Goal: Transaction & Acquisition: Purchase product/service

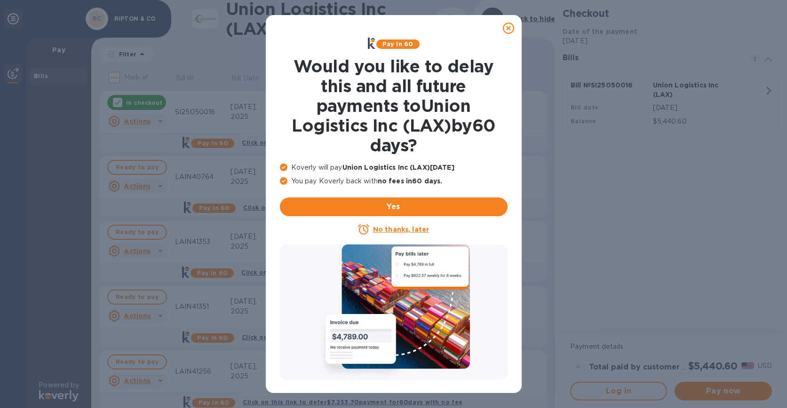
click at [512, 29] on icon at bounding box center [508, 28] width 11 height 11
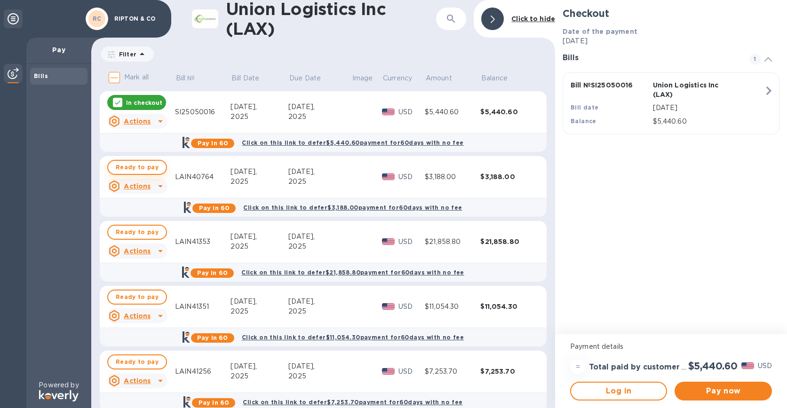
click at [141, 167] on span "Ready to pay" at bounding box center [137, 167] width 43 height 11
click at [150, 103] on p "In checkout" at bounding box center [144, 103] width 36 height 8
click at [717, 397] on span "Pay now" at bounding box center [723, 391] width 82 height 11
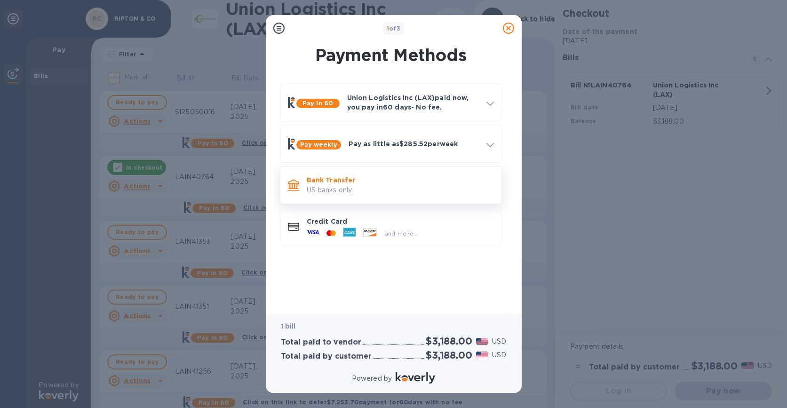
click at [342, 188] on p "US banks only." at bounding box center [400, 190] width 187 height 10
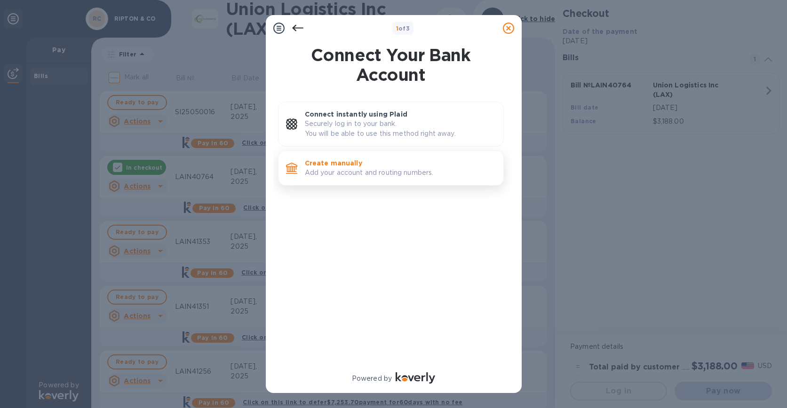
click at [358, 176] on p "Add your account and routing numbers." at bounding box center [400, 173] width 191 height 10
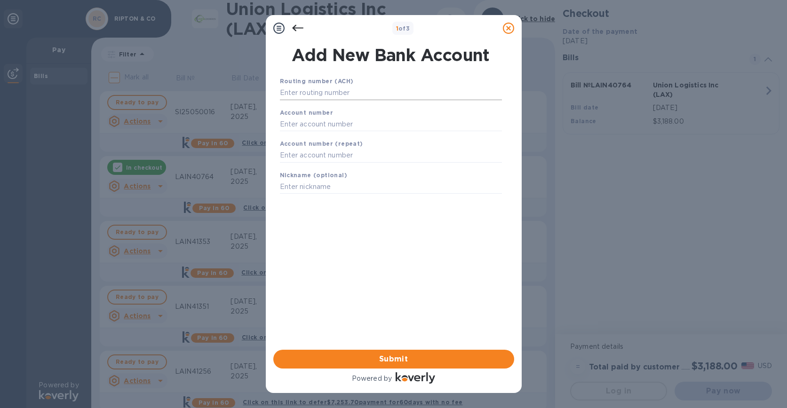
click at [376, 92] on input "text" at bounding box center [391, 93] width 222 height 14
paste input "083009060"
type input "083009060"
click at [356, 134] on input "text" at bounding box center [391, 136] width 222 height 14
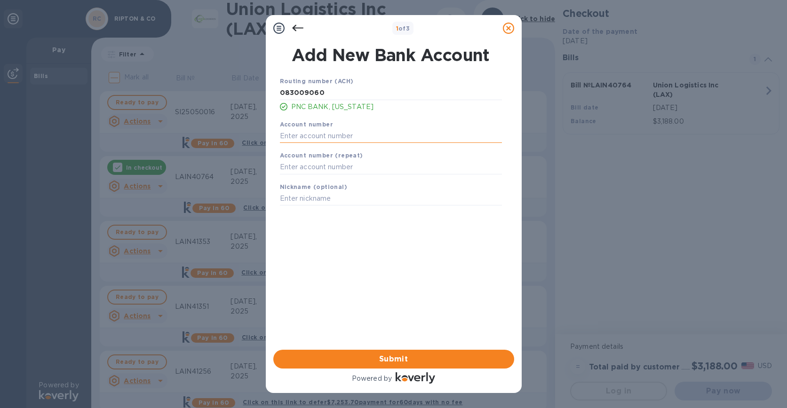
paste input "3823953519"
type input "3823953519"
click at [343, 170] on input "text" at bounding box center [391, 167] width 222 height 14
paste input "3823953519"
type input "3823953519"
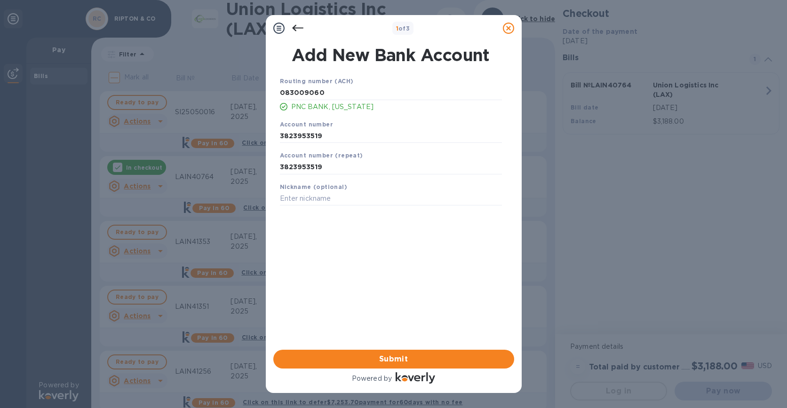
click at [344, 262] on div "Routing number (ACH) [US_BANK_ROUTING_MICR] PNC BANK, [US_STATE] Account number…" at bounding box center [391, 201] width 241 height 264
click at [390, 355] on span "Submit" at bounding box center [394, 359] width 226 height 11
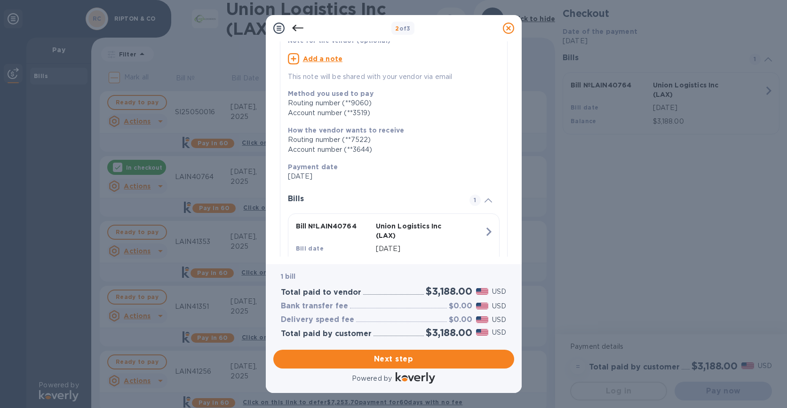
scroll to position [116, 0]
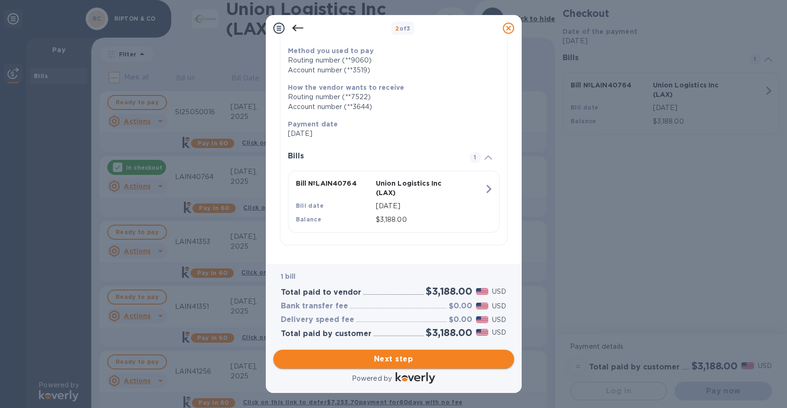
click at [410, 367] on button "Next step" at bounding box center [393, 359] width 241 height 19
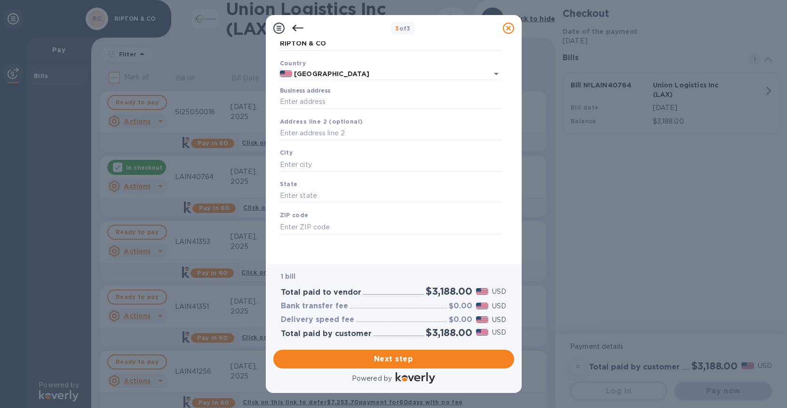
scroll to position [0, 0]
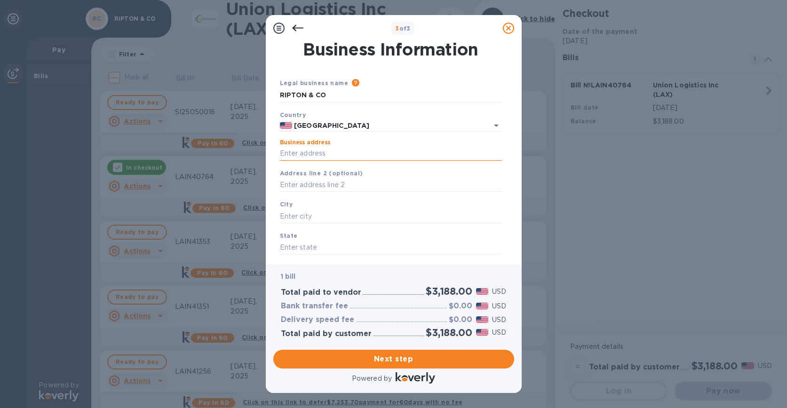
click at [363, 156] on input "Business address" at bounding box center [391, 154] width 222 height 14
type input "[STREET_ADDRESS]"
click at [340, 212] on input "text" at bounding box center [391, 216] width 222 height 14
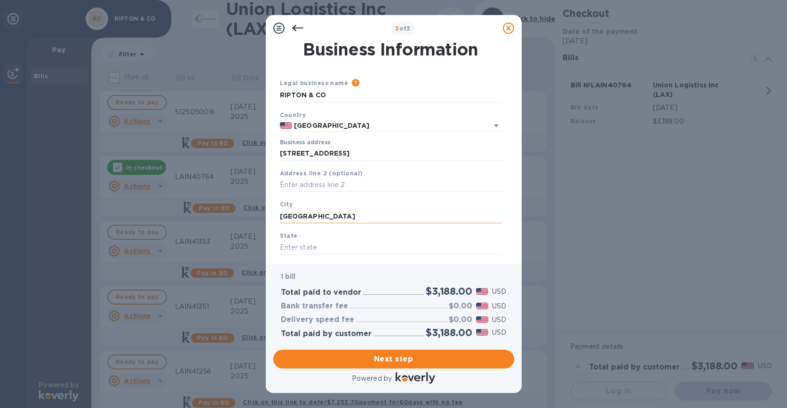
type input "[GEOGRAPHIC_DATA]"
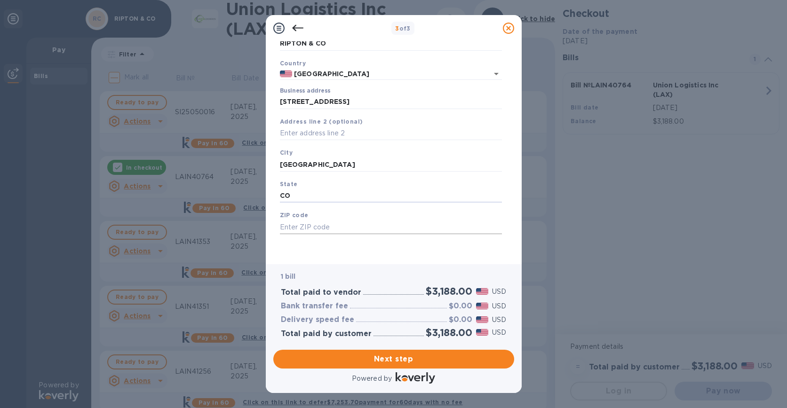
type input "CO"
click at [354, 226] on input "text" at bounding box center [391, 227] width 222 height 14
type input "80301"
click at [364, 263] on div "1 bill Total paid to vendor $3,188.00 USD Bank transfer fee $0.00 USD Delivery …" at bounding box center [393, 305] width 245 height 85
click at [379, 353] on button "Next step" at bounding box center [393, 359] width 241 height 19
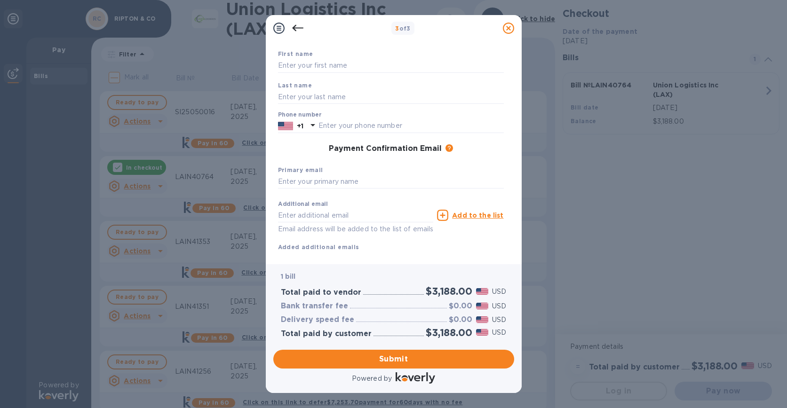
scroll to position [0, 0]
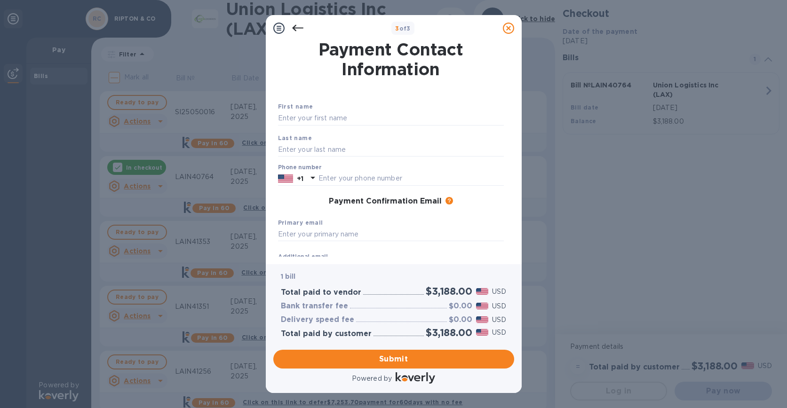
click at [358, 110] on div "First name" at bounding box center [390, 114] width 233 height 32
click at [352, 116] on input "text" at bounding box center [391, 119] width 226 height 14
type input "[PERSON_NAME]"
type input "Nazim"
type input "5037083712"
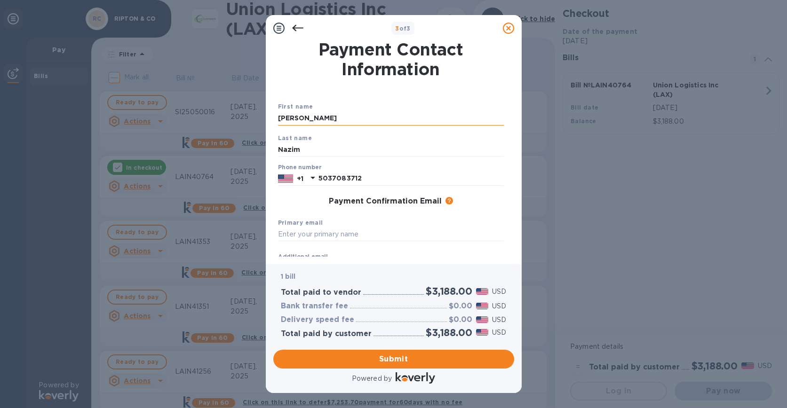
type input "saranazim@gmail.com"
type input "[PERSON_NAME]"
click at [356, 234] on input "text" at bounding box center [391, 235] width 226 height 14
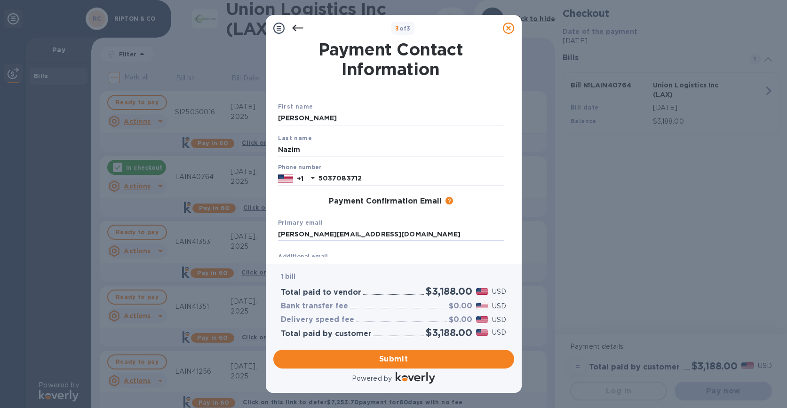
scroll to position [75, 0]
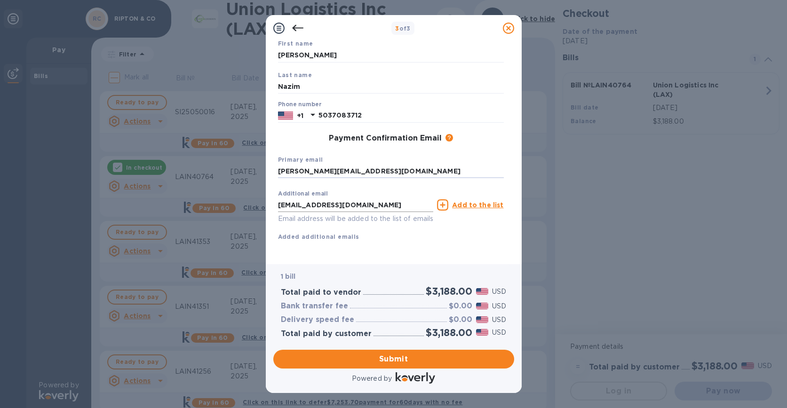
type input "[PERSON_NAME][EMAIL_ADDRESS][DOMAIN_NAME]"
click at [362, 198] on input "saranazim@gmail.com" at bounding box center [356, 205] width 156 height 14
click at [364, 241] on div "First name Sara Last name Nazim Phone number +1 5037083712 Payment Confirmation…" at bounding box center [391, 148] width 226 height 218
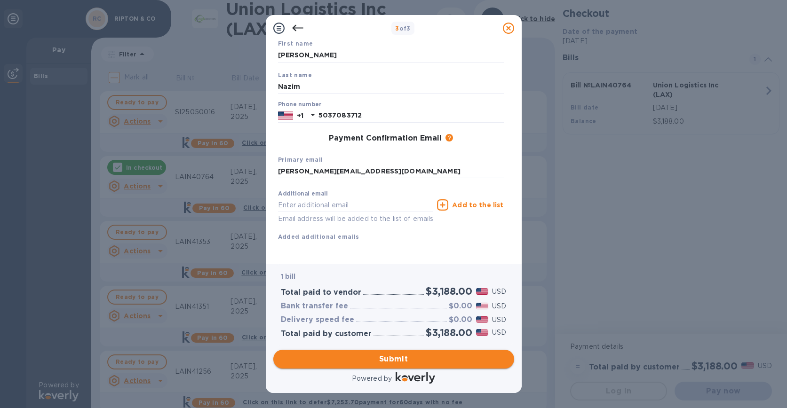
click at [371, 363] on span "Submit" at bounding box center [394, 359] width 226 height 11
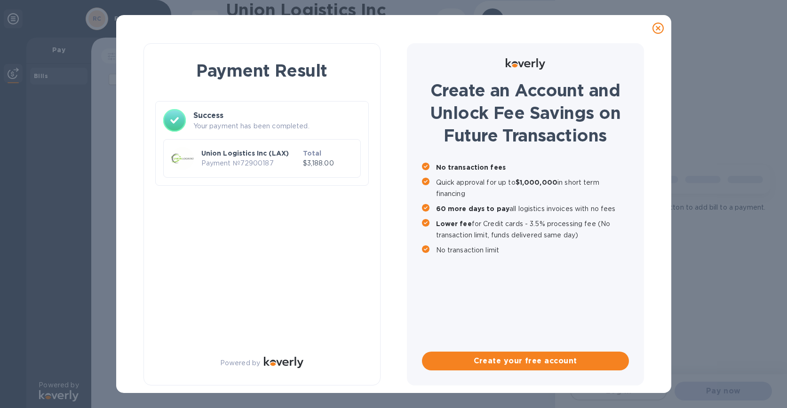
scroll to position [0, 0]
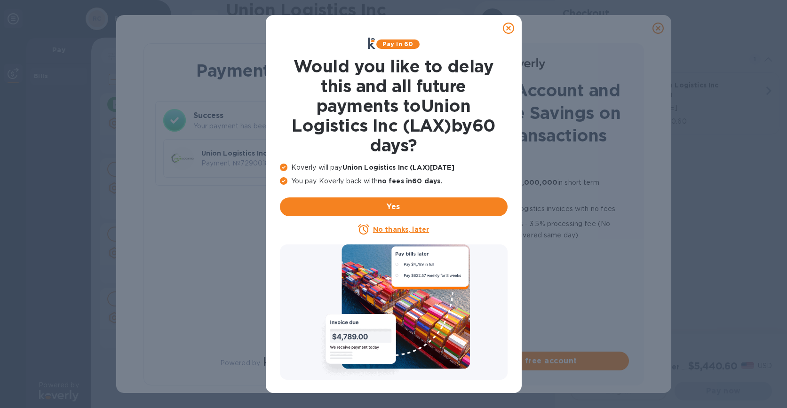
click at [502, 31] on div at bounding box center [508, 28] width 19 height 19
click at [507, 24] on icon at bounding box center [508, 28] width 11 height 11
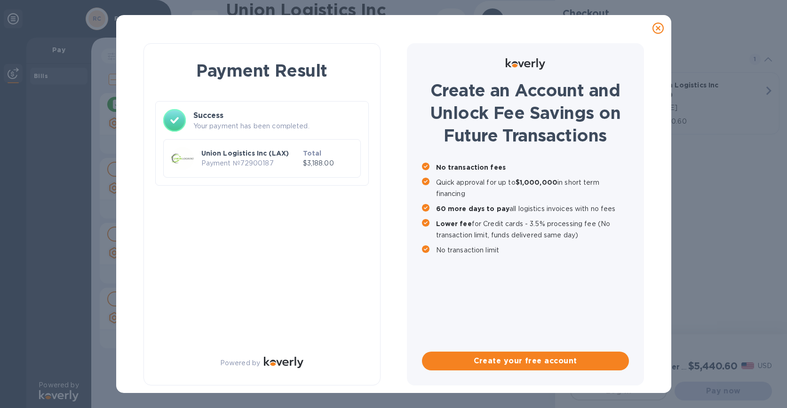
click at [659, 25] on icon at bounding box center [658, 28] width 11 height 11
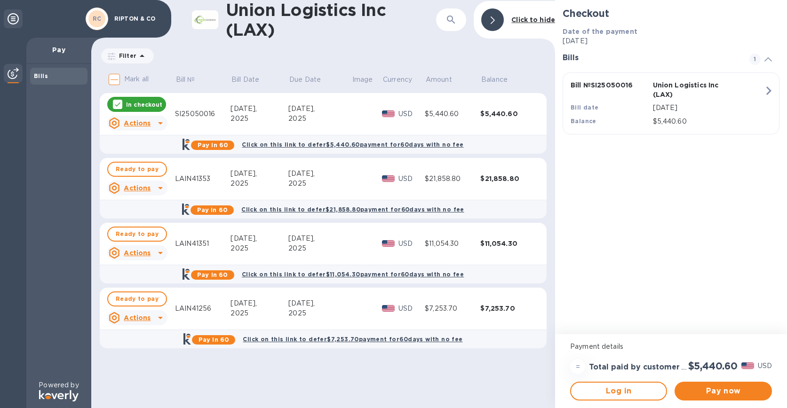
click at [113, 104] on div at bounding box center [117, 104] width 9 height 9
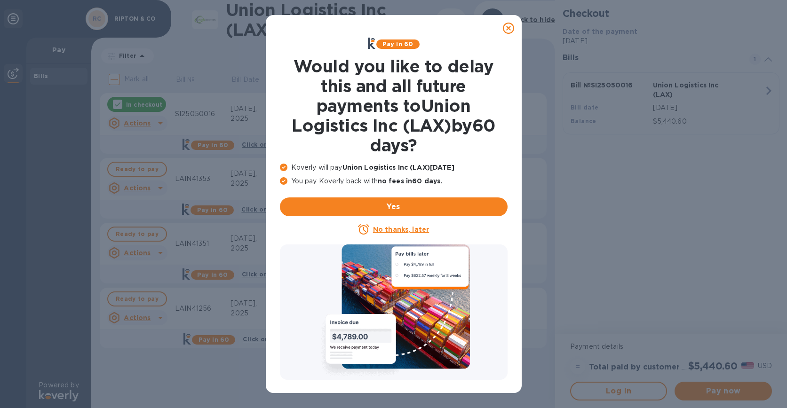
click at [508, 28] on icon at bounding box center [508, 28] width 11 height 11
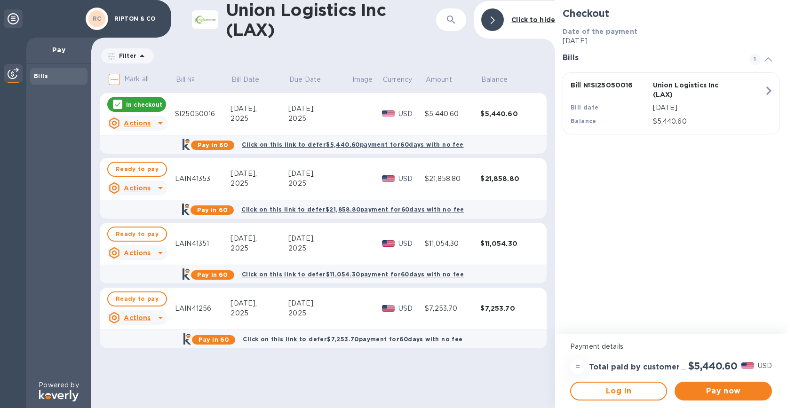
click at [112, 104] on div "In checkout" at bounding box center [136, 104] width 59 height 15
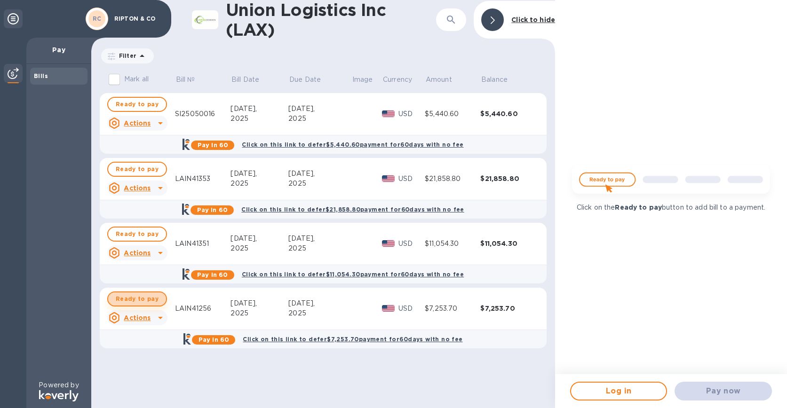
click at [138, 303] on span "Ready to pay" at bounding box center [137, 299] width 43 height 11
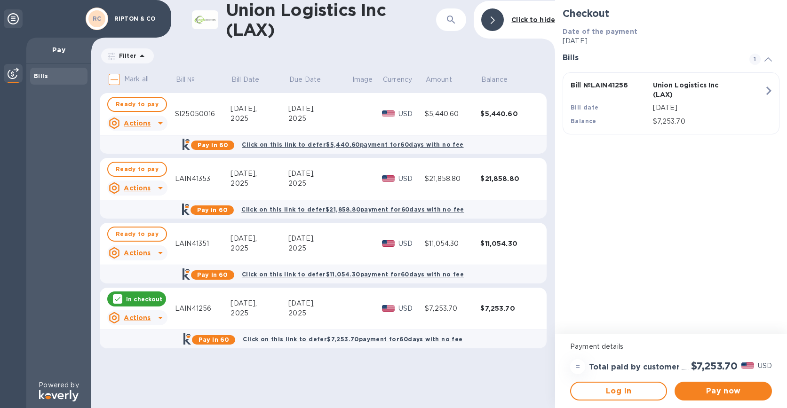
click at [710, 364] on h2 "$7,253.70" at bounding box center [714, 366] width 47 height 12
copy h2 "7,253.70"
click at [700, 385] on button "Pay now" at bounding box center [723, 391] width 97 height 19
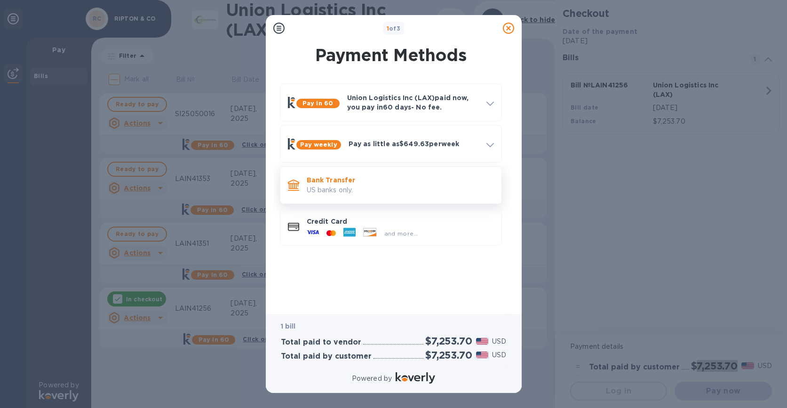
click at [338, 172] on div "Bank Transfer US banks only." at bounding box center [400, 185] width 195 height 27
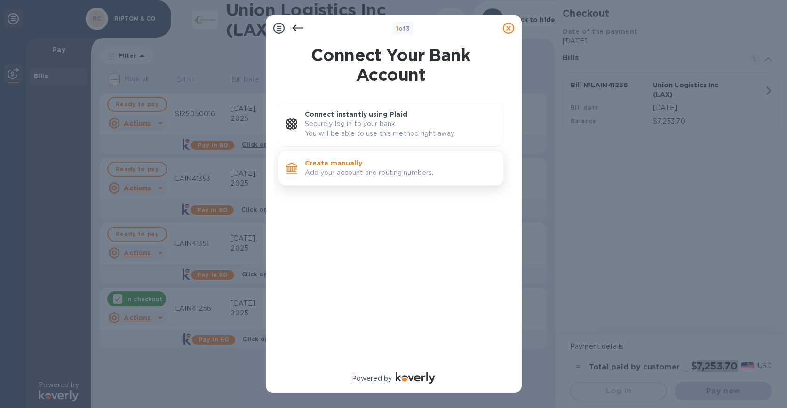
click at [343, 155] on div "Create manually Add your account and routing numbers." at bounding box center [400, 168] width 199 height 27
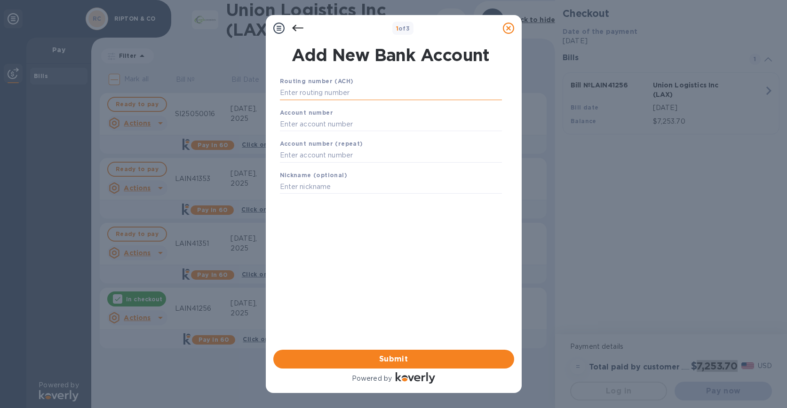
click at [351, 96] on input "text" at bounding box center [391, 93] width 222 height 14
paste input "083009060"
type input "083009060"
click at [377, 129] on div "Account number" at bounding box center [391, 132] width 230 height 32
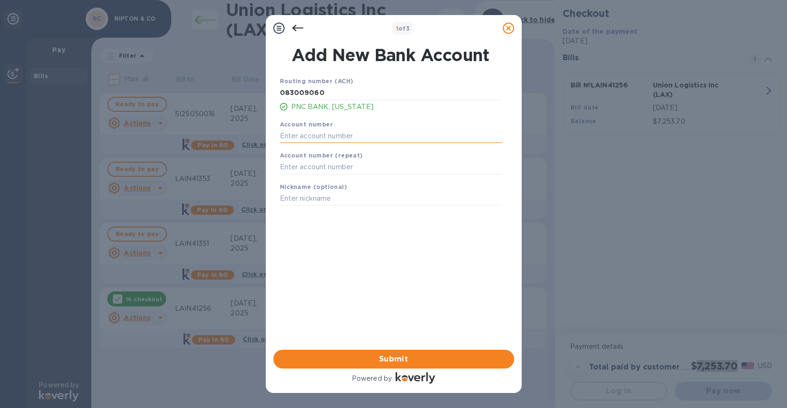
click at [375, 137] on input "text" at bounding box center [391, 136] width 222 height 14
paste input "3823953519"
type input "3823953519"
click at [365, 168] on input "text" at bounding box center [391, 167] width 222 height 14
paste input "3823953519"
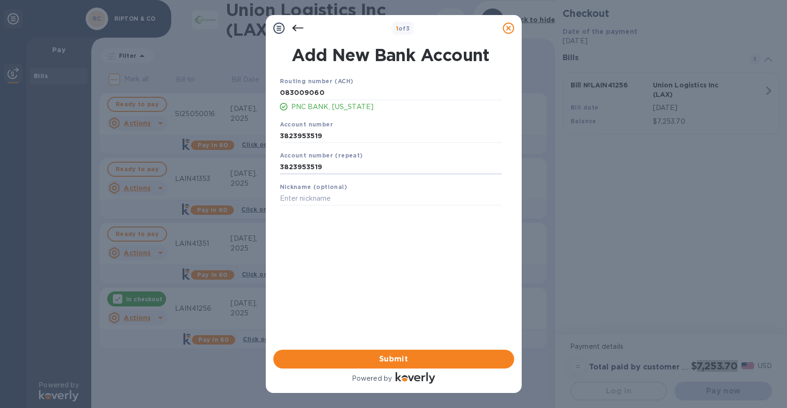
type input "3823953519"
click at [352, 262] on div "Routing number (ACH) [US_BANK_ROUTING_MICR] PNC BANK, [US_STATE] Account number…" at bounding box center [391, 201] width 241 height 264
click at [367, 359] on span "Submit" at bounding box center [394, 359] width 226 height 11
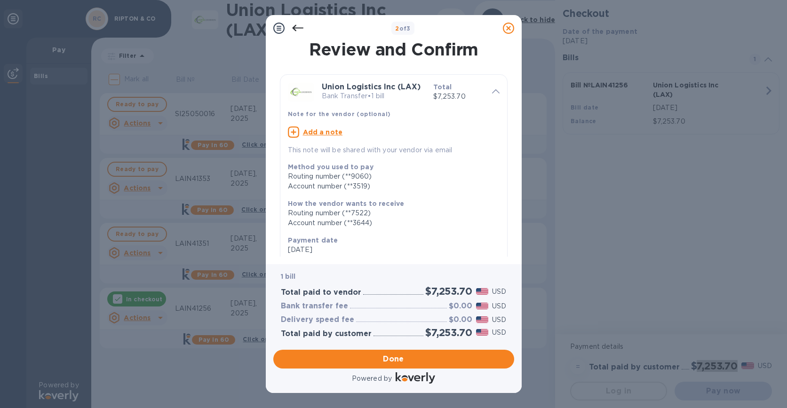
scroll to position [116, 0]
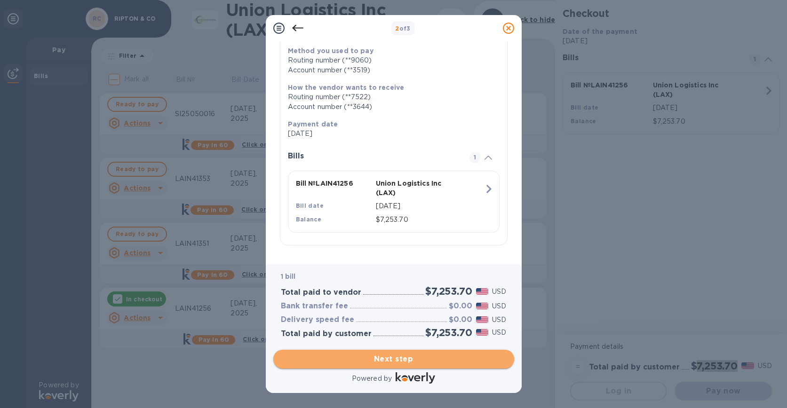
click at [391, 356] on span "Next step" at bounding box center [394, 359] width 226 height 11
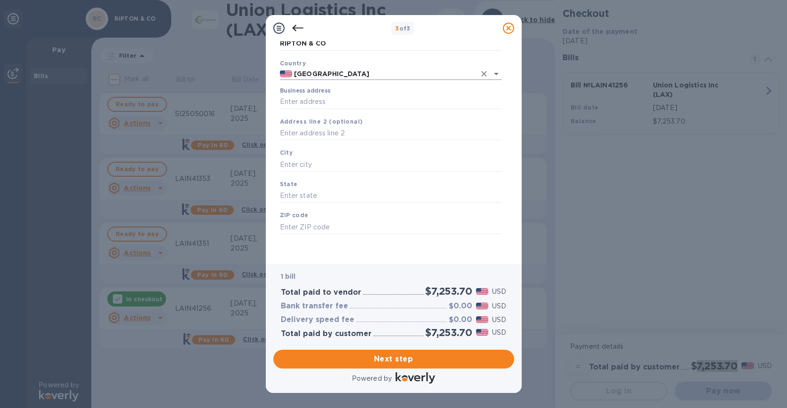
scroll to position [0, 0]
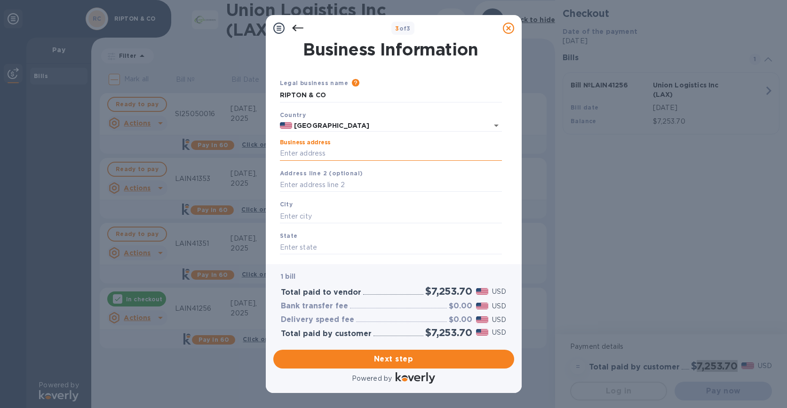
click at [346, 154] on input "Business address" at bounding box center [391, 154] width 222 height 14
type input "[STREET_ADDRESS]"
click at [329, 214] on input "text" at bounding box center [391, 216] width 222 height 14
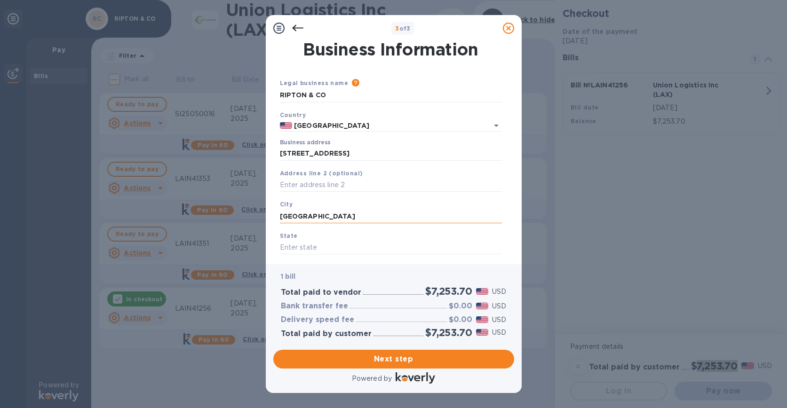
type input "[GEOGRAPHIC_DATA]"
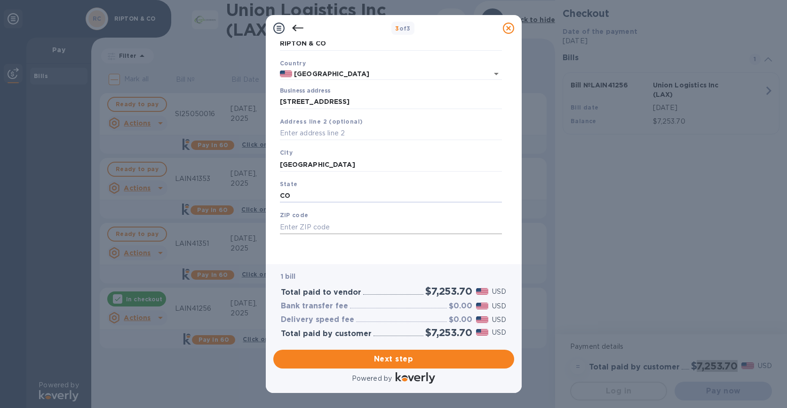
type input "CO"
click at [345, 226] on input "text" at bounding box center [391, 227] width 222 height 14
type input "80301"
click at [345, 361] on span "Next step" at bounding box center [394, 359] width 226 height 11
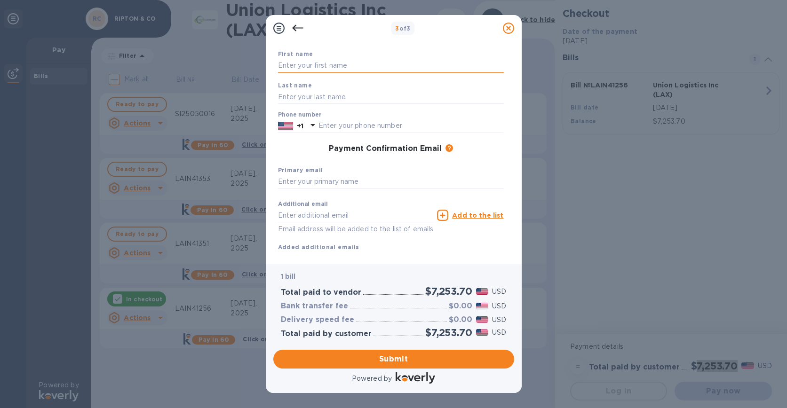
click at [402, 65] on input "text" at bounding box center [391, 66] width 226 height 14
type input "[PERSON_NAME]"
type input "Nazim"
type input "5037083712"
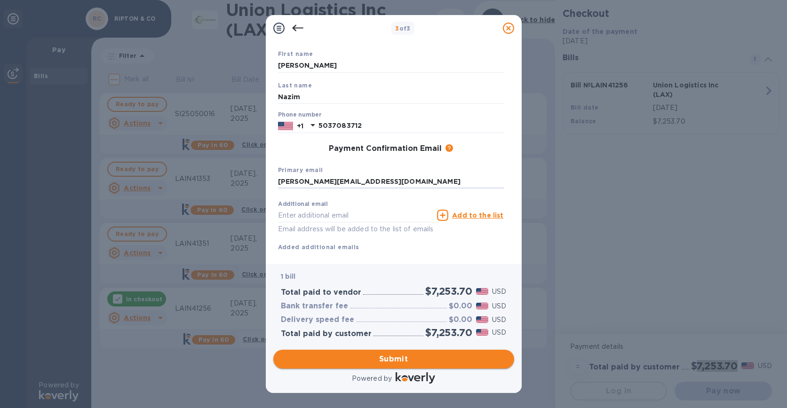
type input "[PERSON_NAME][EMAIL_ADDRESS][DOMAIN_NAME]"
click at [332, 364] on span "Submit" at bounding box center [394, 359] width 226 height 11
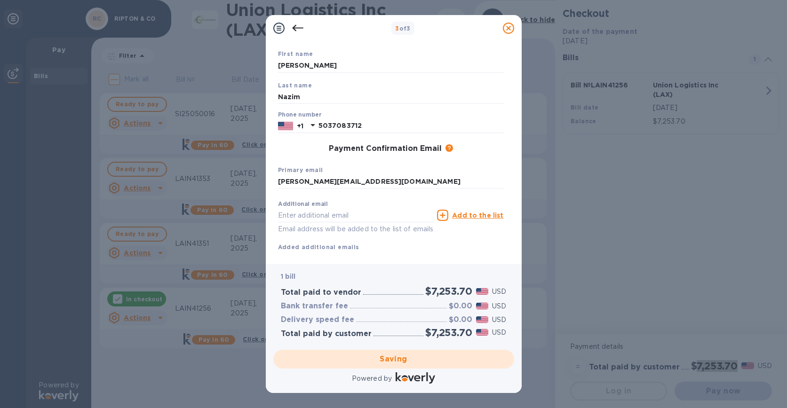
scroll to position [0, 0]
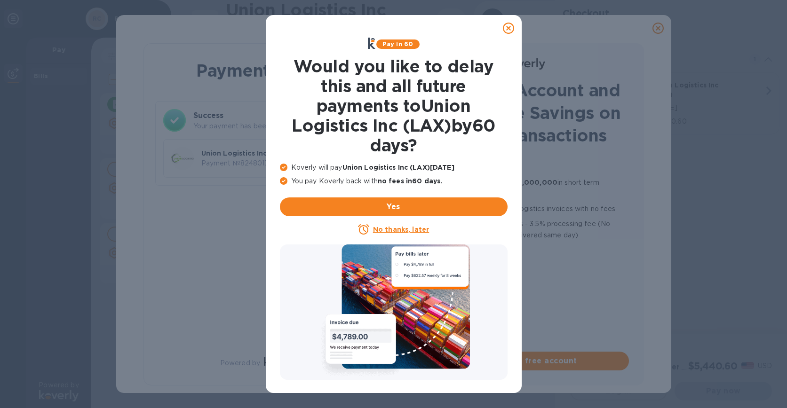
click at [504, 24] on icon at bounding box center [508, 28] width 11 height 11
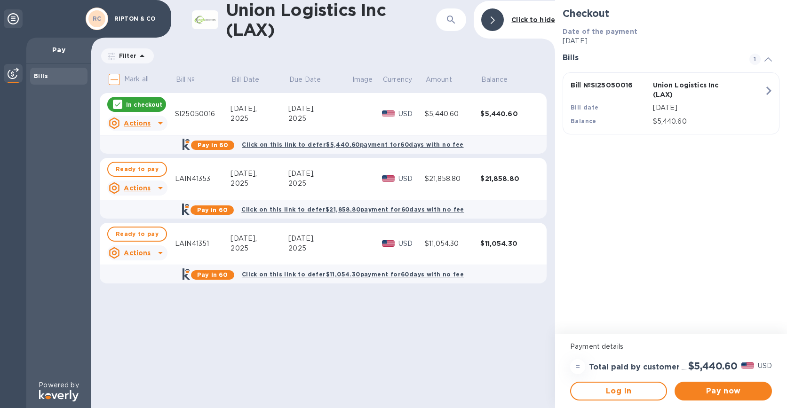
click at [347, 363] on div "Union Logistics Inc (LAX) ​ Click to hide Filter Amount Mark all Bill № Bill Da…" at bounding box center [323, 204] width 464 height 408
